Goal: Find specific page/section: Find specific page/section

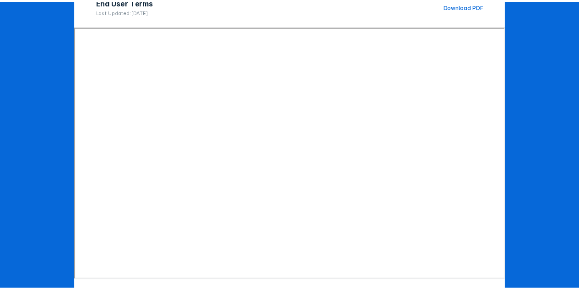
scroll to position [146, 0]
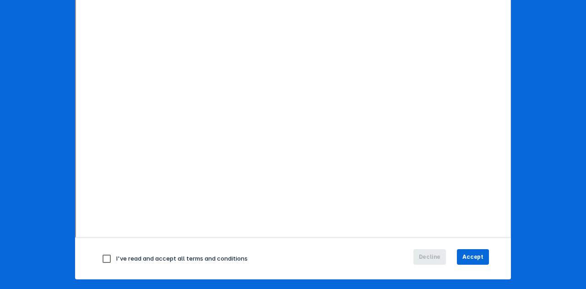
click at [101, 259] on input "checkbox" at bounding box center [106, 258] width 19 height 19
checkbox input "true"
click at [466, 253] on span "Accept" at bounding box center [473, 257] width 21 height 8
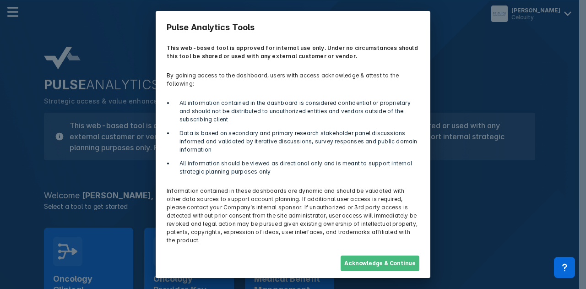
click at [398, 256] on button "Acknowledge & Continue" at bounding box center [380, 264] width 79 height 16
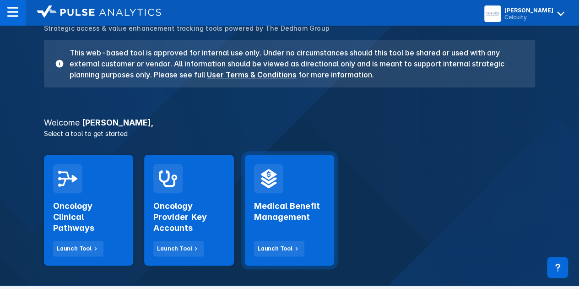
scroll to position [92, 0]
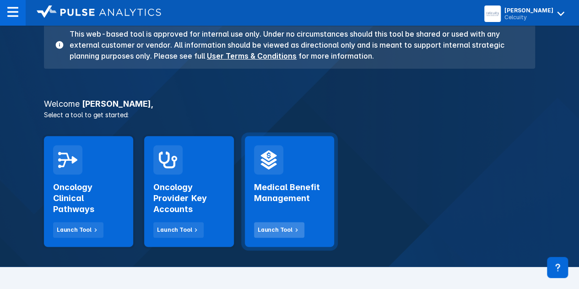
click at [270, 226] on div "Launch Tool" at bounding box center [275, 230] width 35 height 8
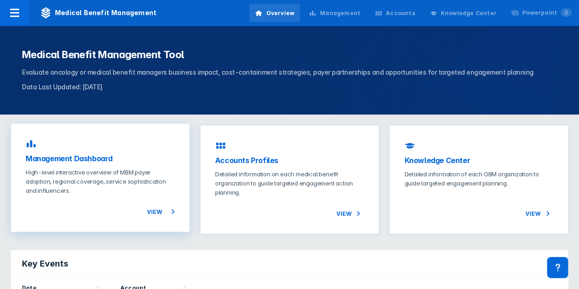
click at [158, 211] on span "View" at bounding box center [161, 211] width 28 height 11
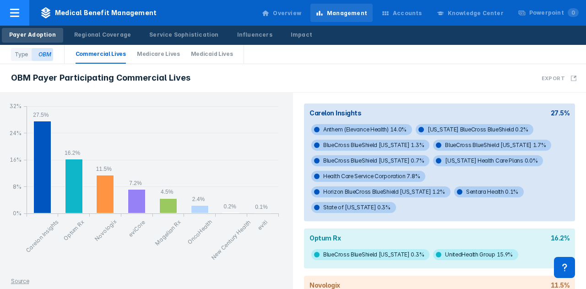
click at [11, 14] on icon at bounding box center [14, 12] width 11 height 11
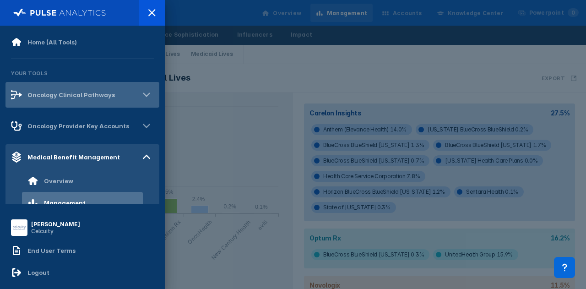
click at [51, 98] on div "Oncology Clinical Pathways" at bounding box center [70, 94] width 87 height 7
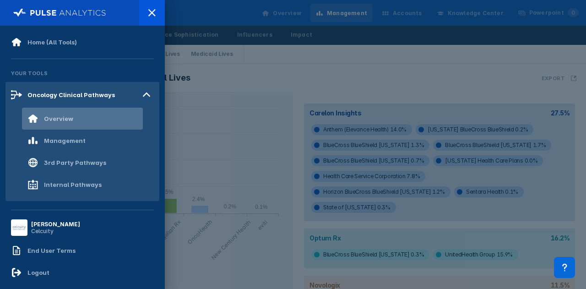
click at [60, 120] on div "Overview" at bounding box center [58, 118] width 29 height 7
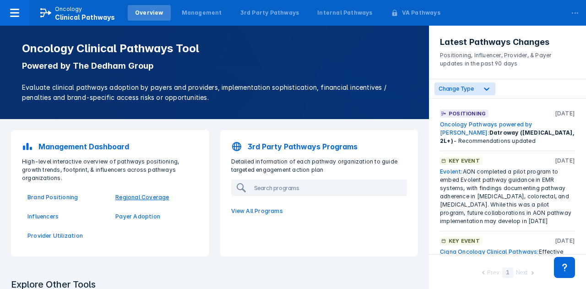
click at [125, 193] on p "Regional Coverage" at bounding box center [153, 197] width 77 height 8
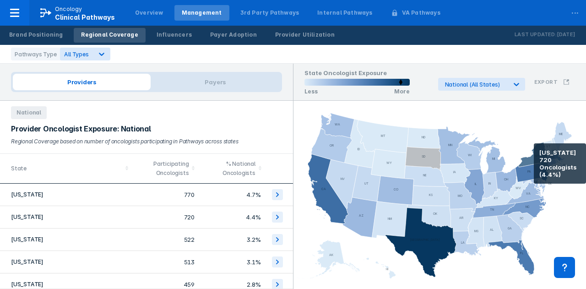
click at [534, 156] on icon at bounding box center [538, 156] width 38 height 29
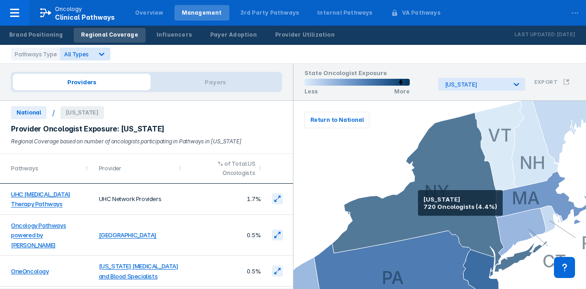
click at [419, 203] on icon at bounding box center [440, 195] width 215 height 164
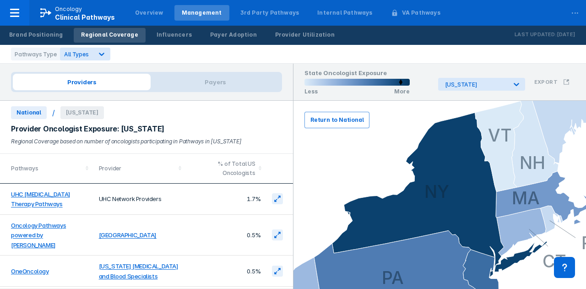
click at [338, 120] on span "Return to National" at bounding box center [337, 120] width 53 height 8
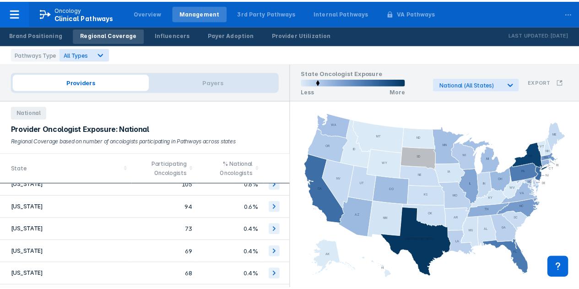
scroll to position [550, 0]
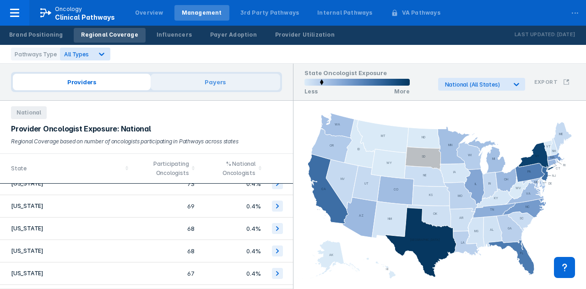
click at [227, 81] on span "Payers" at bounding box center [216, 82] width 130 height 16
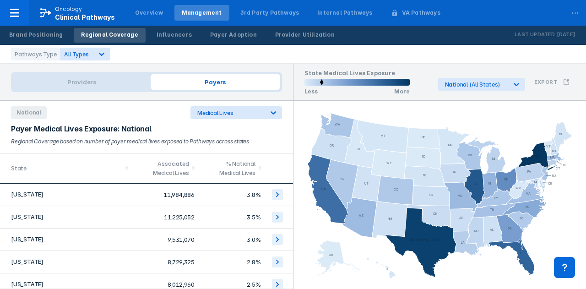
drag, startPoint x: 322, startPoint y: 81, endPoint x: 336, endPoint y: 85, distance: 15.2
click at [336, 85] on icon at bounding box center [357, 82] width 105 height 7
click at [272, 191] on icon at bounding box center [277, 194] width 11 height 11
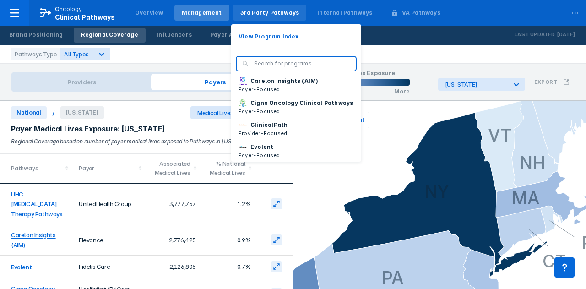
click at [253, 14] on div "3rd Party Pathways" at bounding box center [269, 13] width 59 height 8
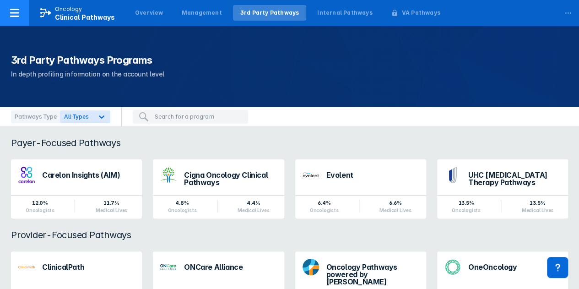
click at [21, 15] on div at bounding box center [14, 13] width 29 height 26
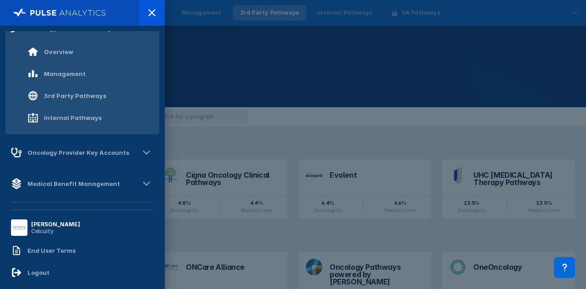
scroll to position [70, 0]
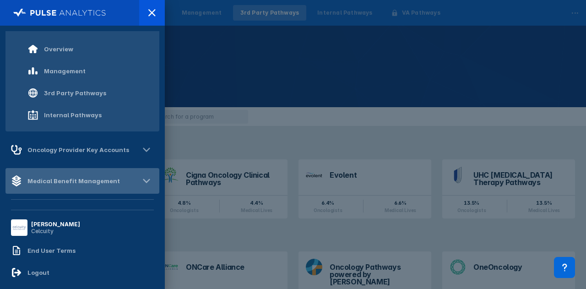
click at [91, 181] on div "Medical Benefit Management" at bounding box center [73, 180] width 93 height 7
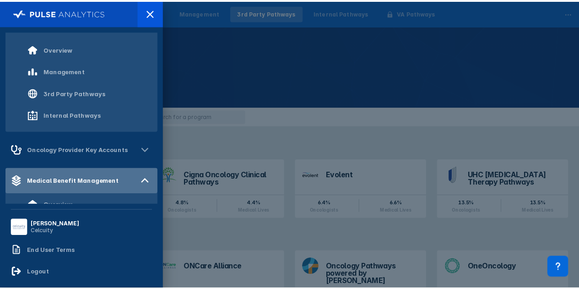
scroll to position [115, 0]
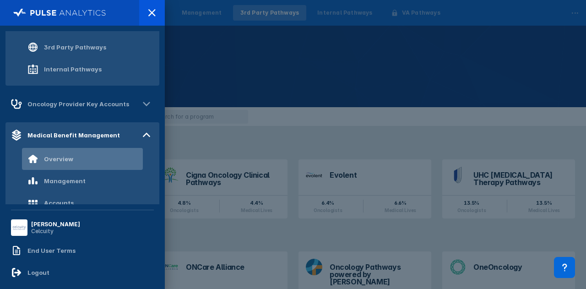
click at [65, 158] on div "Overview" at bounding box center [58, 158] width 29 height 7
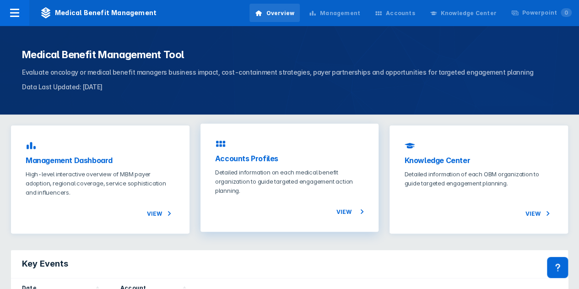
click at [354, 210] on span "View" at bounding box center [350, 211] width 28 height 11
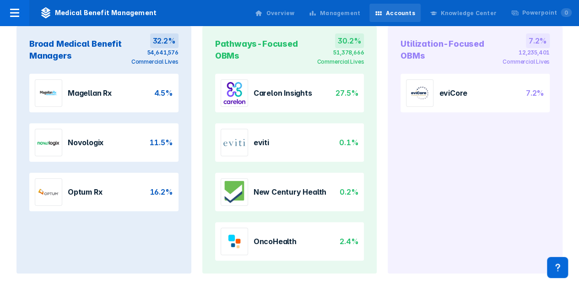
scroll to position [139, 0]
